Goal: Information Seeking & Learning: Learn about a topic

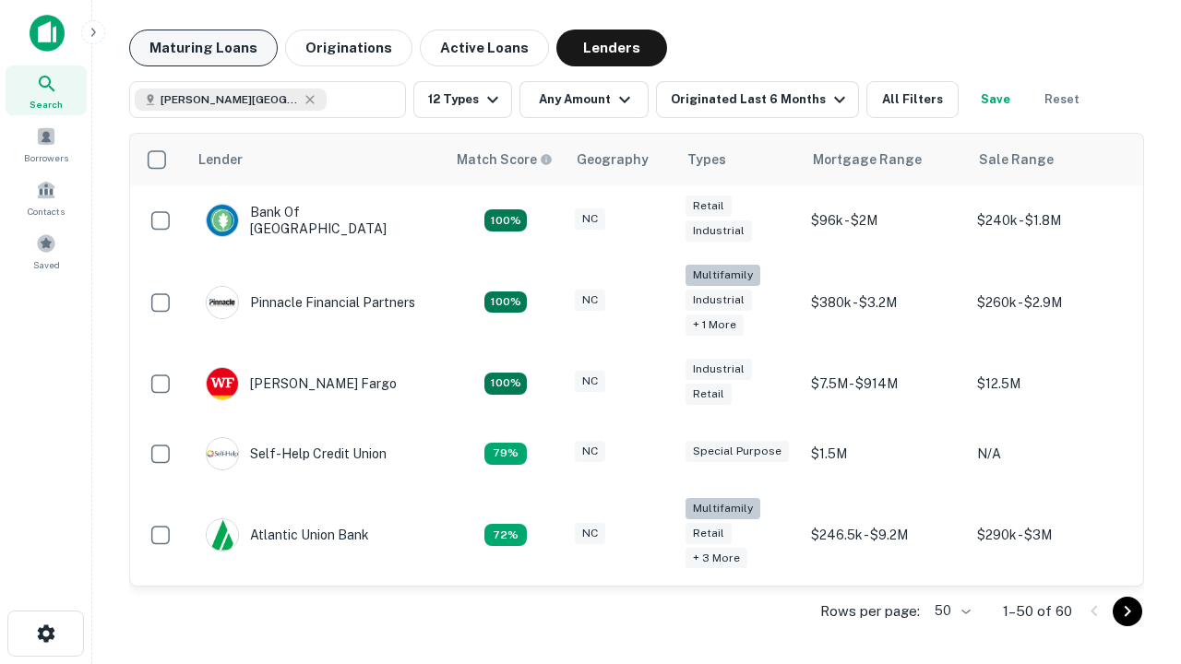
click at [203, 48] on button "Maturing Loans" at bounding box center [203, 48] width 148 height 37
